Goal: Find contact information: Find contact information

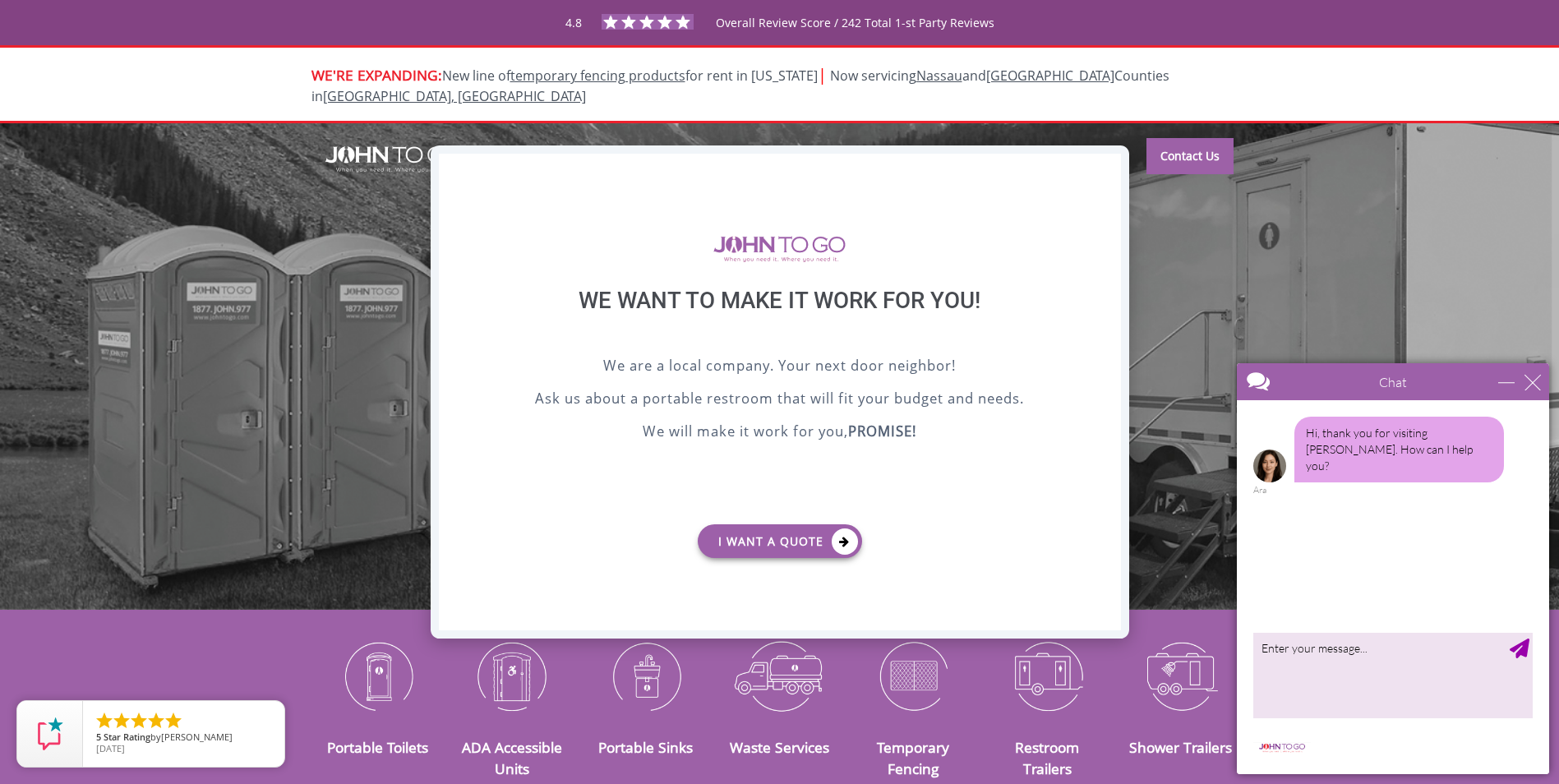
click at [1102, 159] on div "X" at bounding box center [1108, 168] width 26 height 28
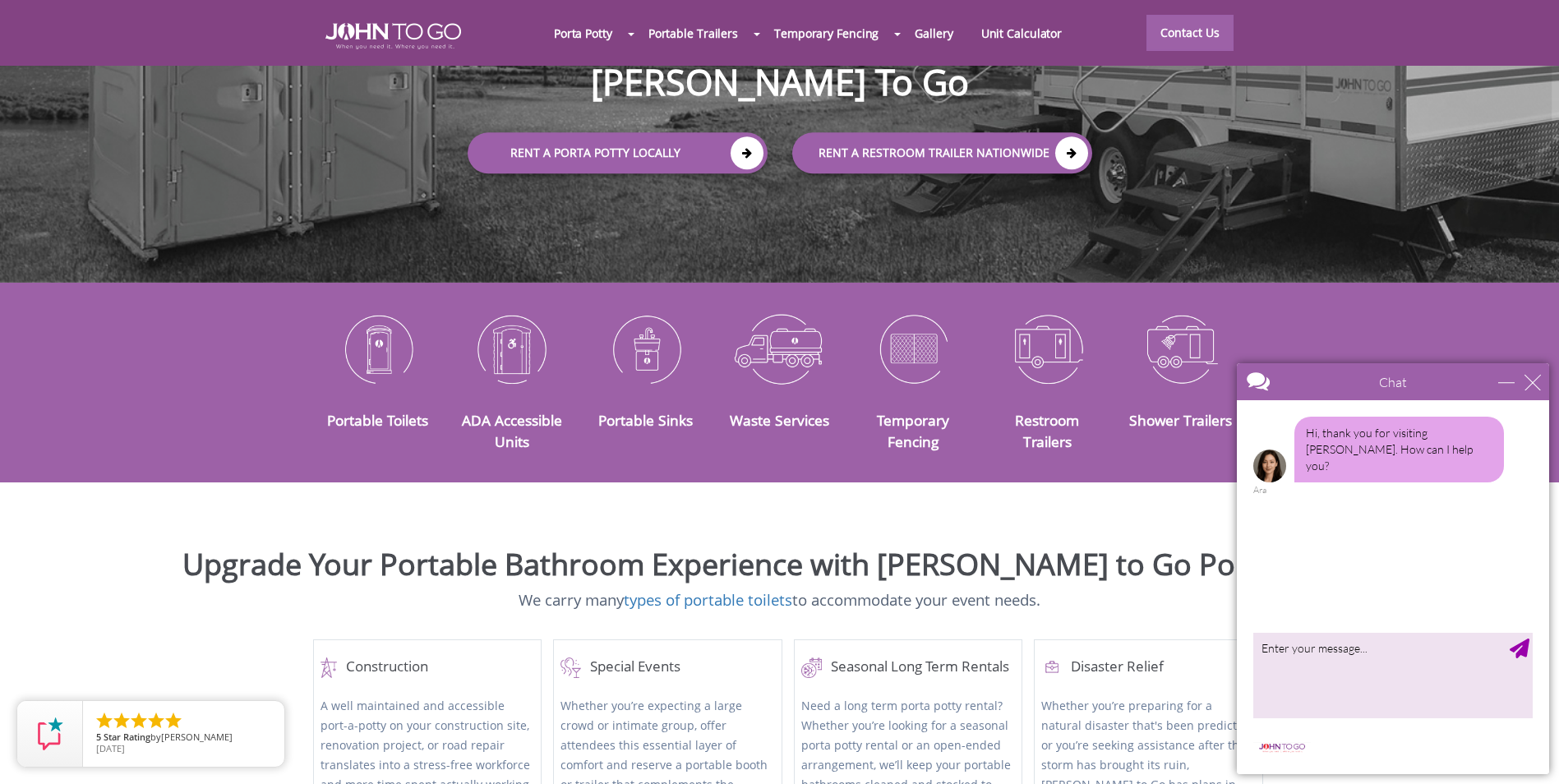
scroll to position [328, 0]
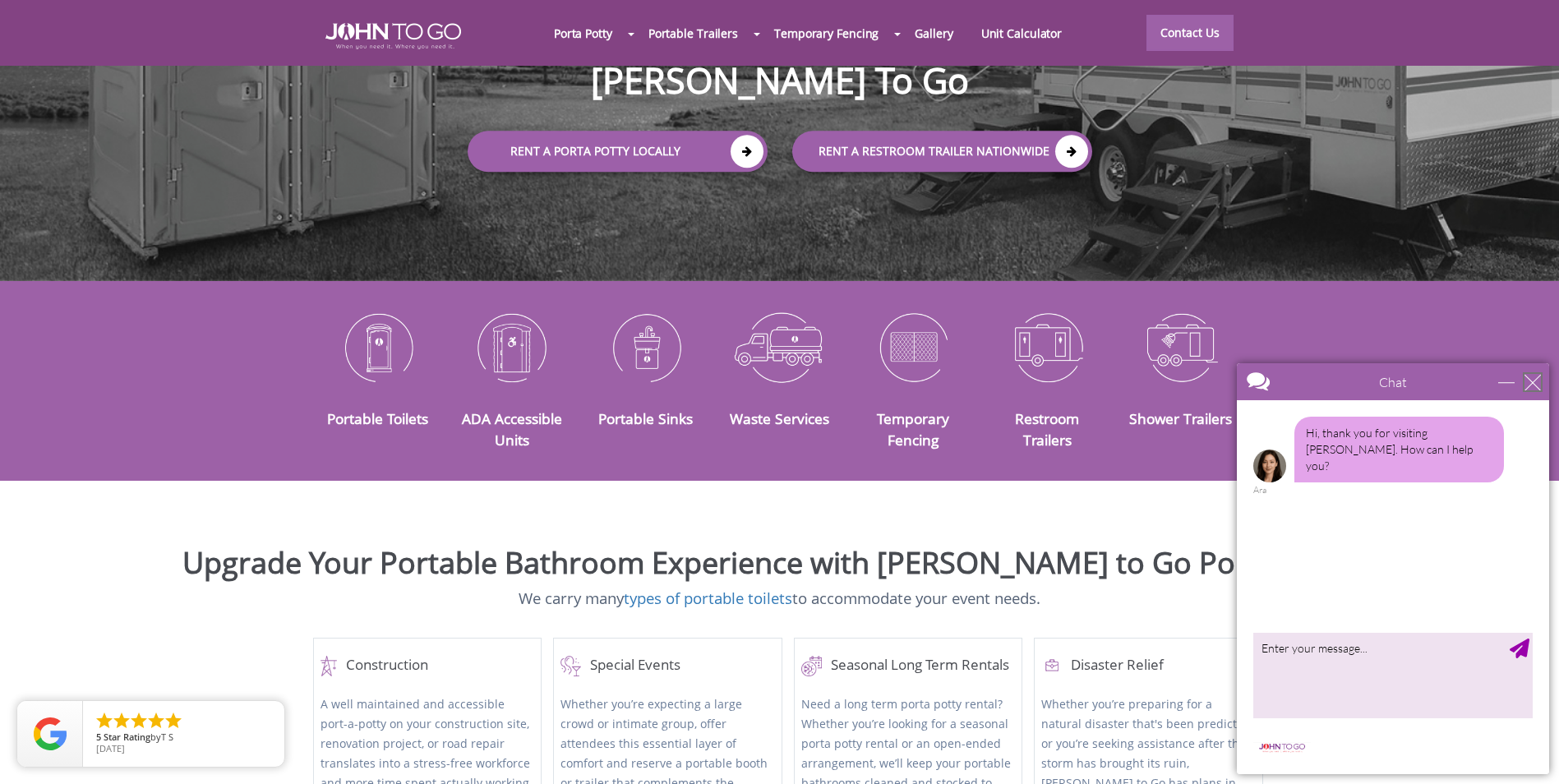
click at [1532, 386] on div "close" at bounding box center [1532, 382] width 16 height 16
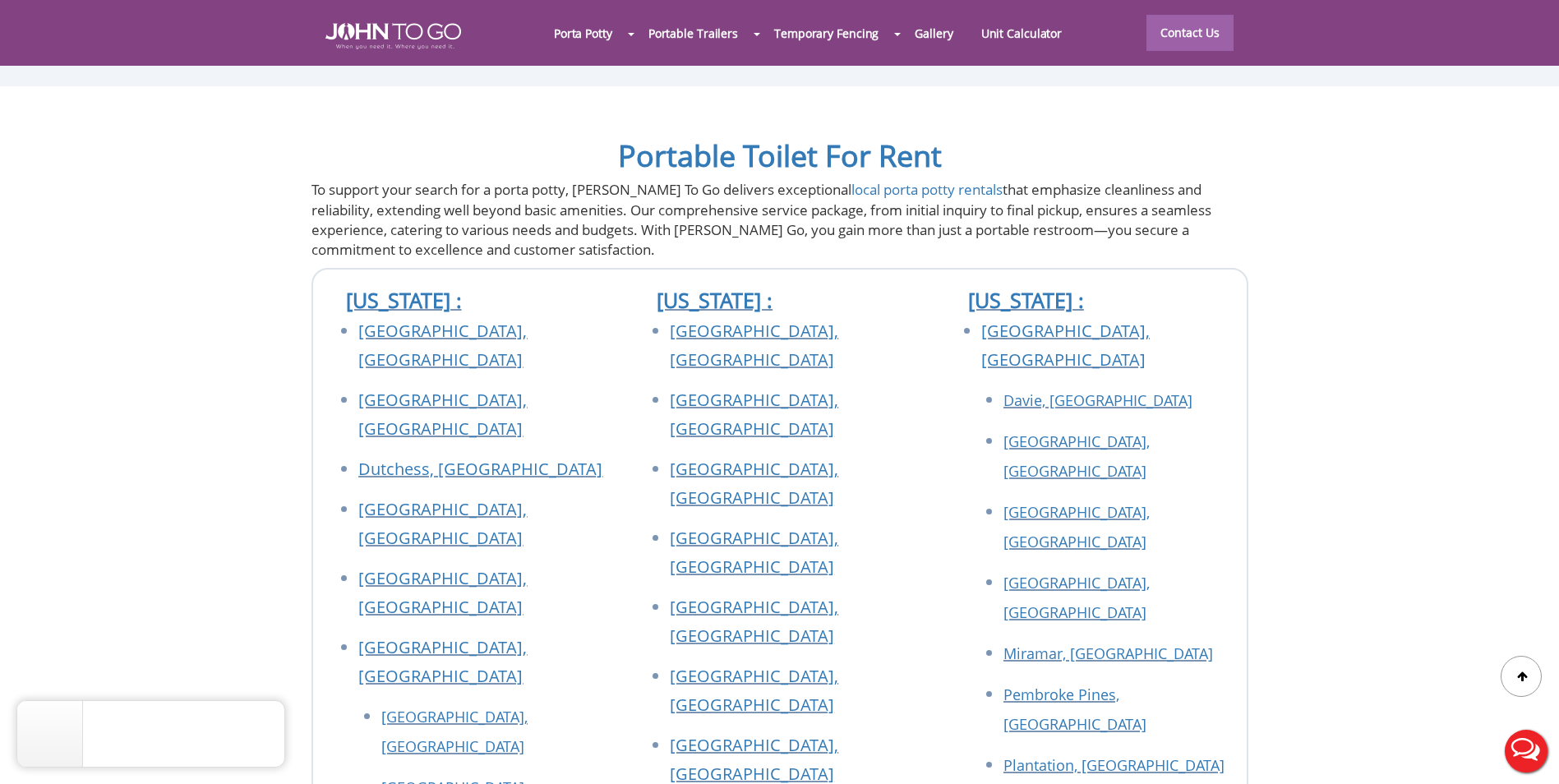
scroll to position [5915, 0]
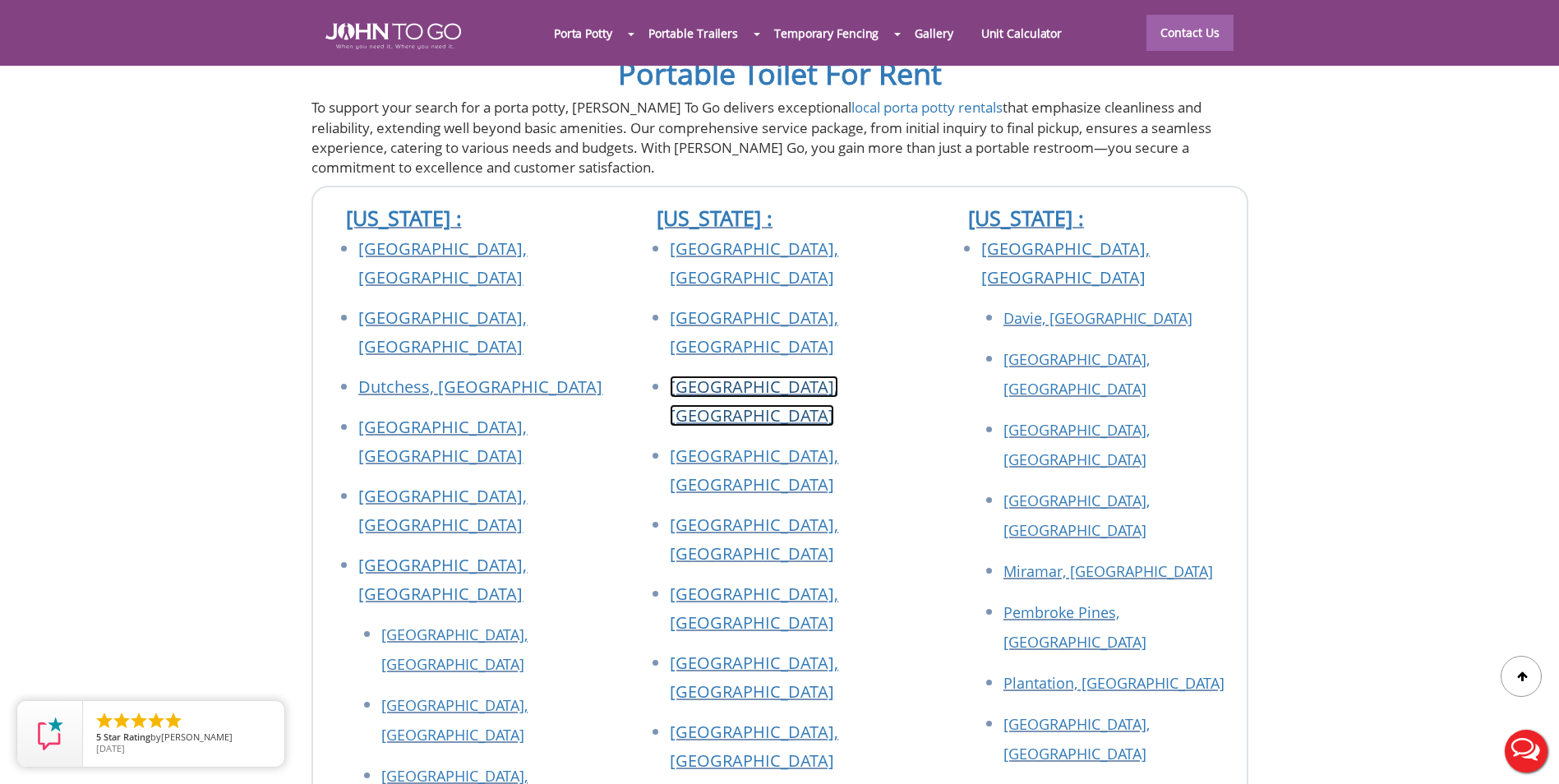
click at [773, 376] on link "[GEOGRAPHIC_DATA], [GEOGRAPHIC_DATA]" at bounding box center [754, 401] width 169 height 51
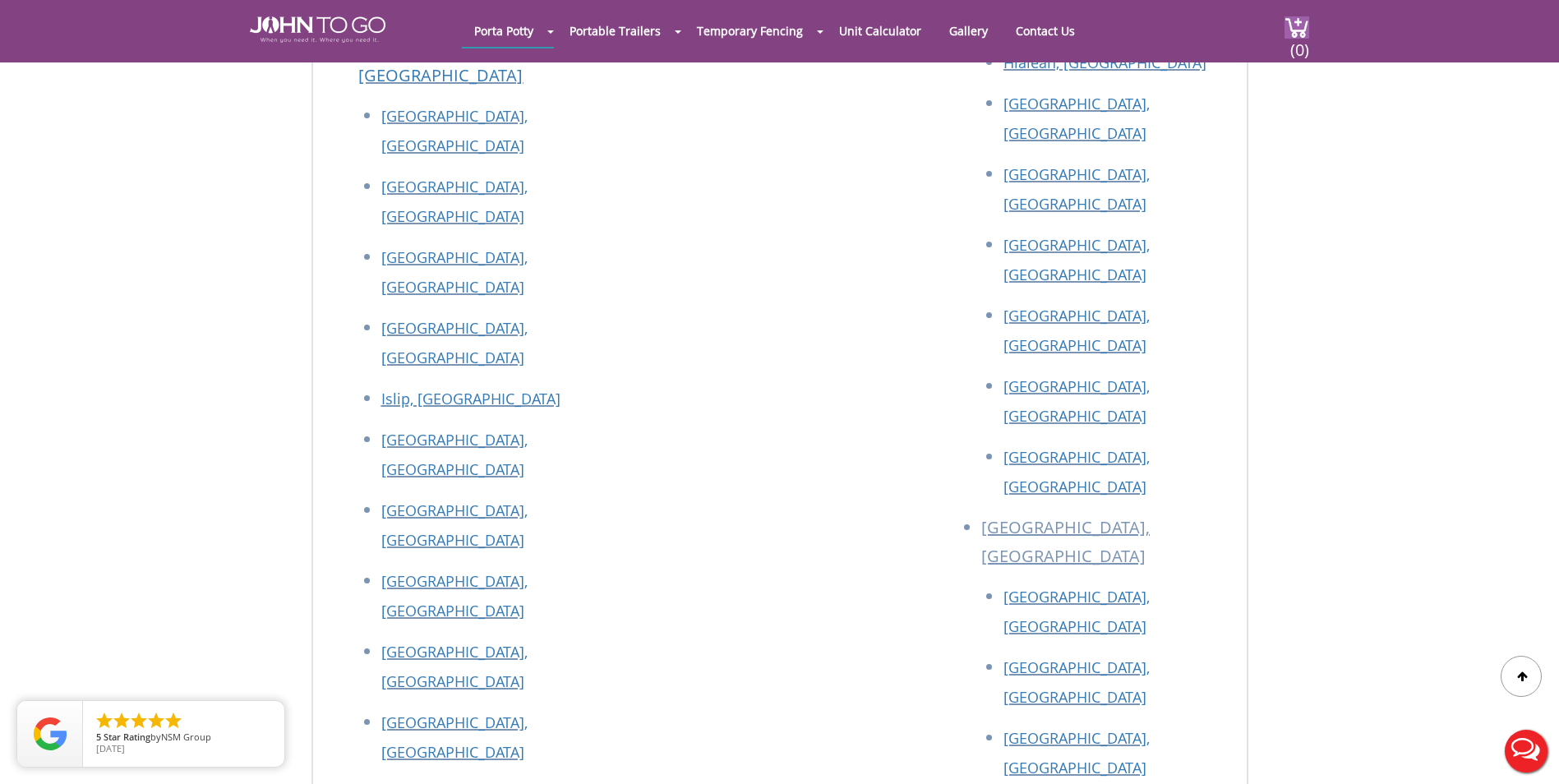
scroll to position [6079, 0]
